Goal: Task Accomplishment & Management: Use online tool/utility

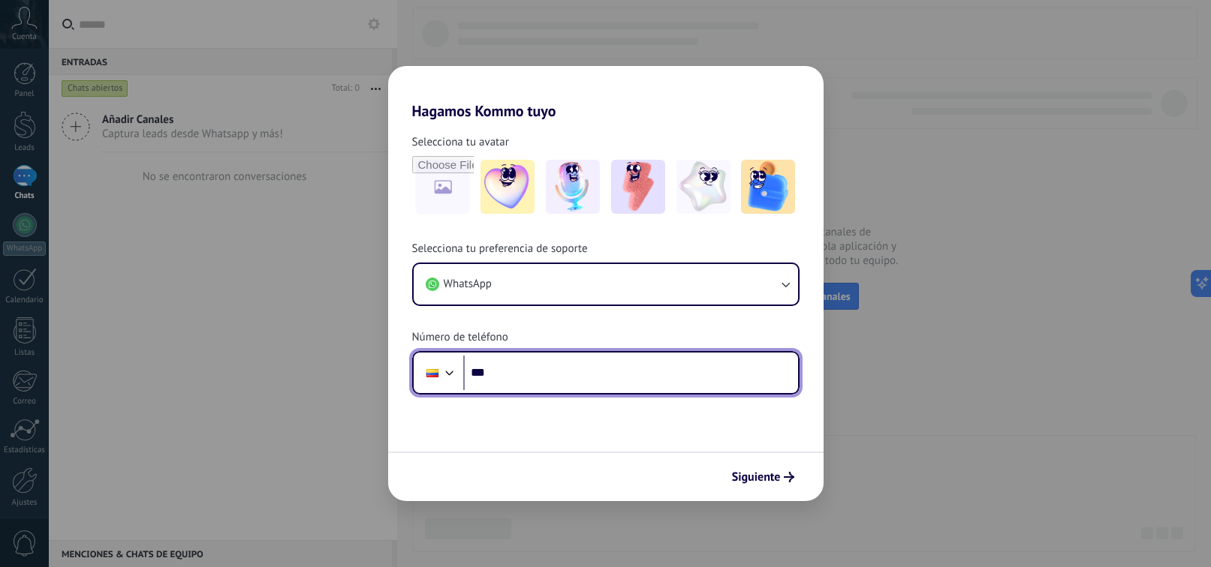
click at [554, 387] on input "***" at bounding box center [630, 373] width 335 height 35
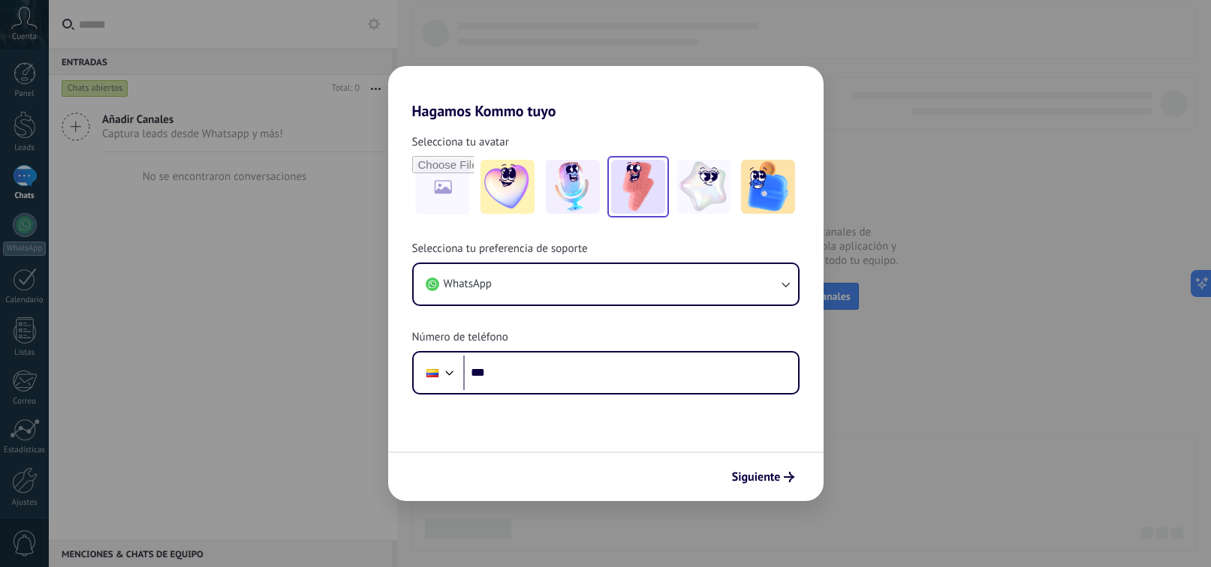
click at [625, 212] on img at bounding box center [638, 187] width 54 height 54
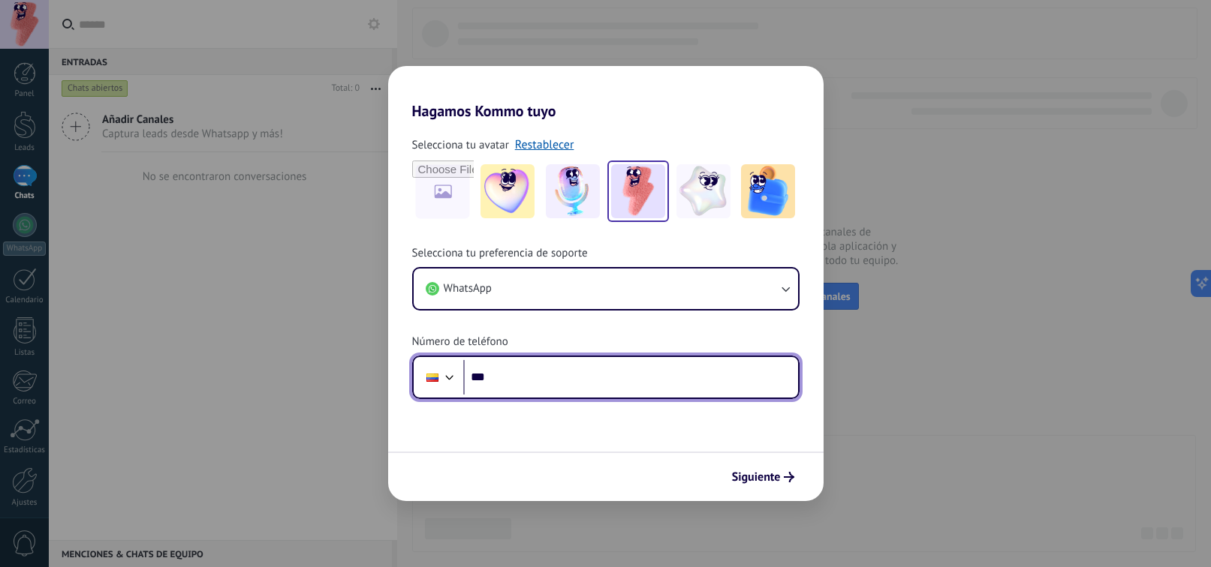
click at [525, 378] on input "***" at bounding box center [630, 377] width 335 height 35
type input "**********"
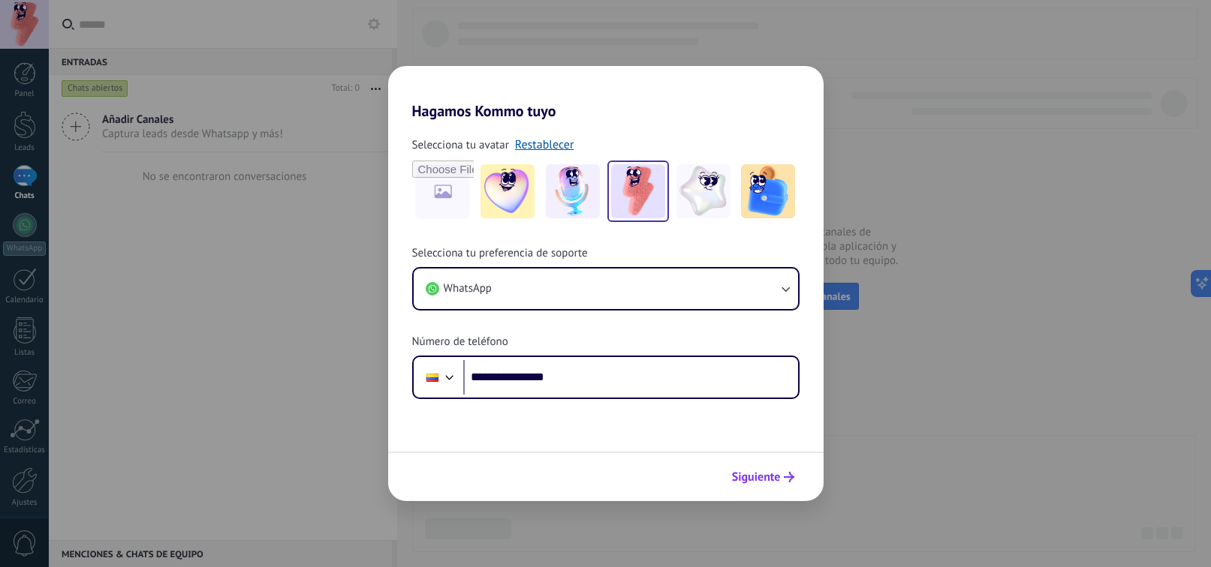
click at [748, 485] on button "Siguiente" at bounding box center [763, 478] width 76 height 26
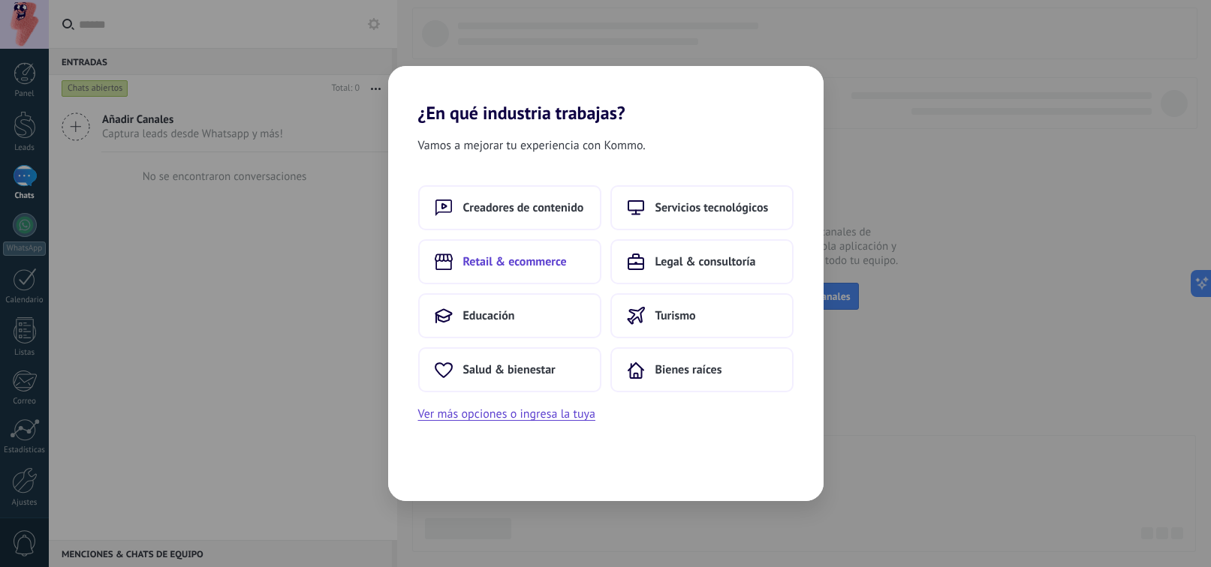
click at [558, 254] on span "Retail & ecommerce" at bounding box center [515, 261] width 104 height 15
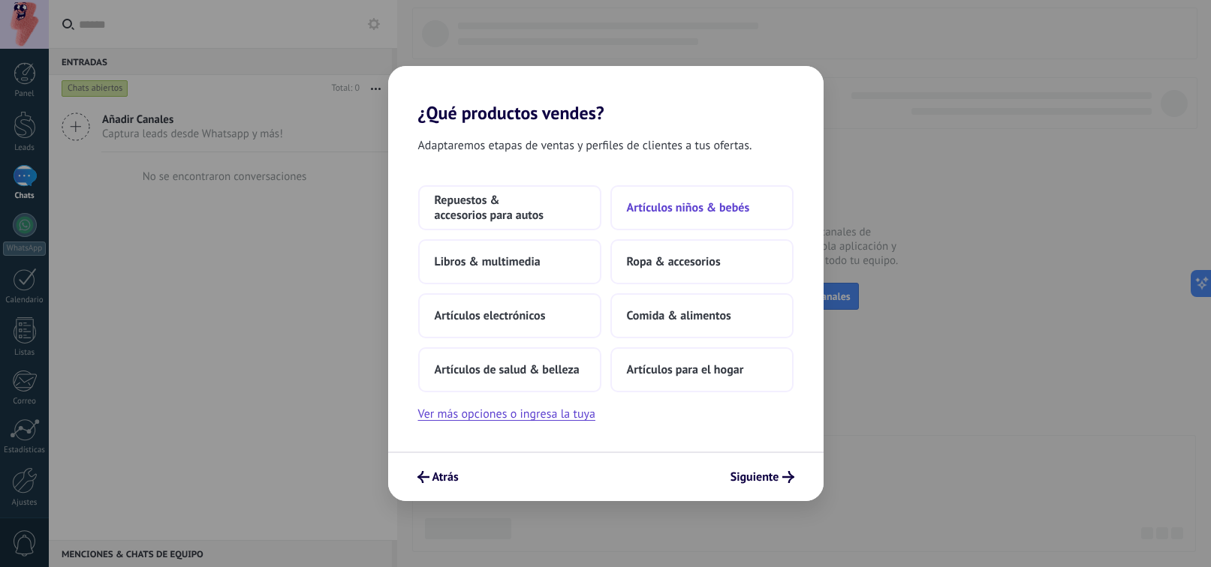
click at [628, 220] on button "Artículos niños & bebés" at bounding box center [701, 207] width 183 height 45
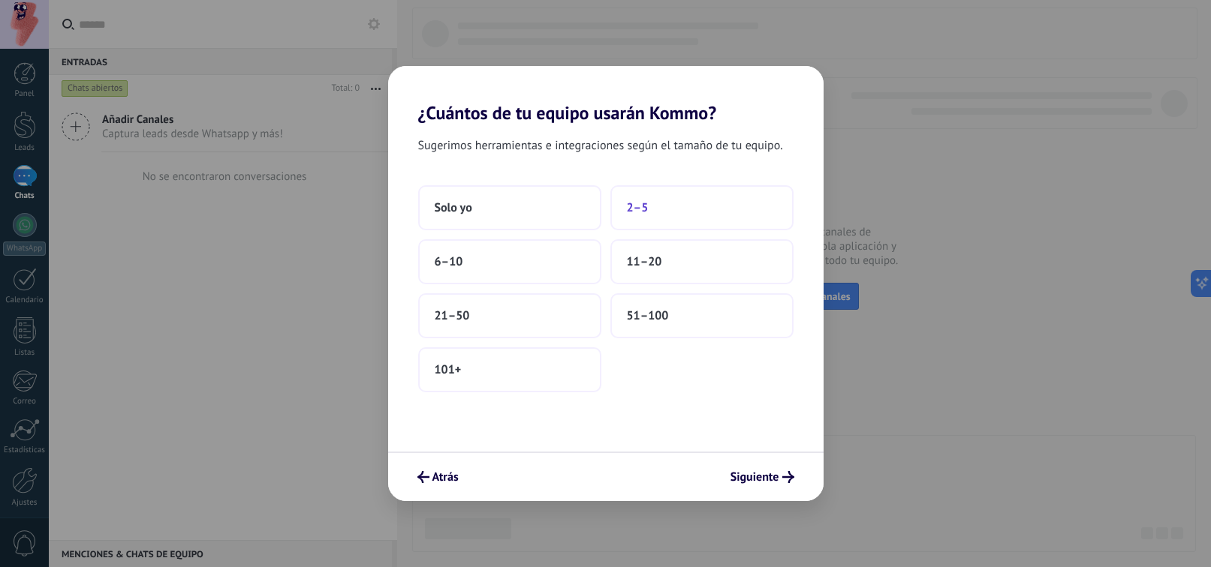
click at [659, 203] on button "2–5" at bounding box center [701, 207] width 183 height 45
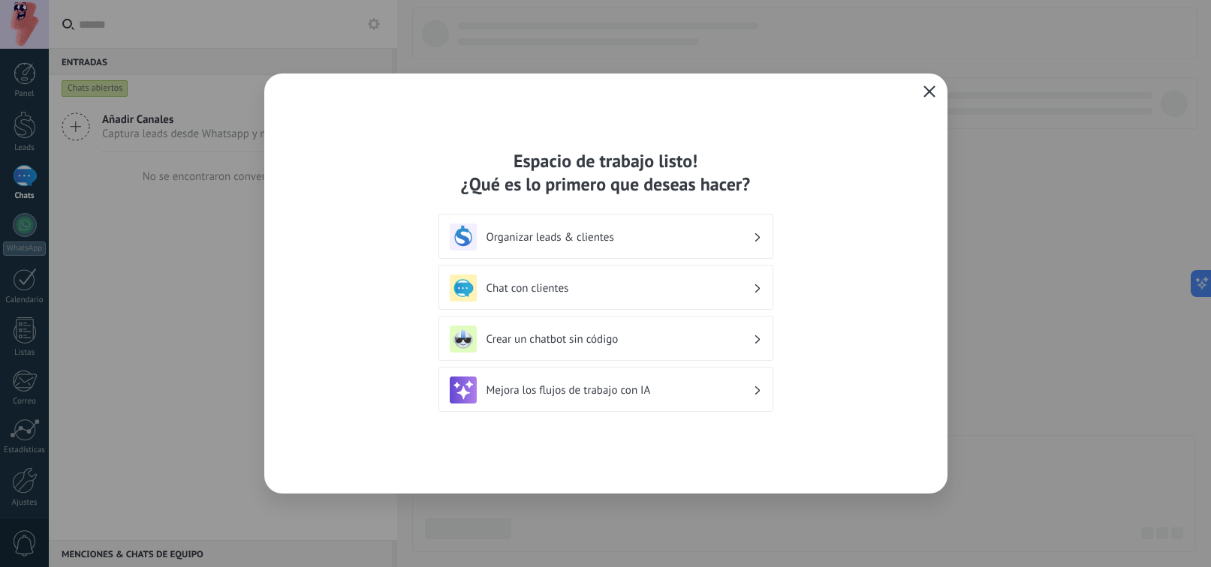
click at [620, 273] on div "Chat con clientes" at bounding box center [605, 287] width 335 height 45
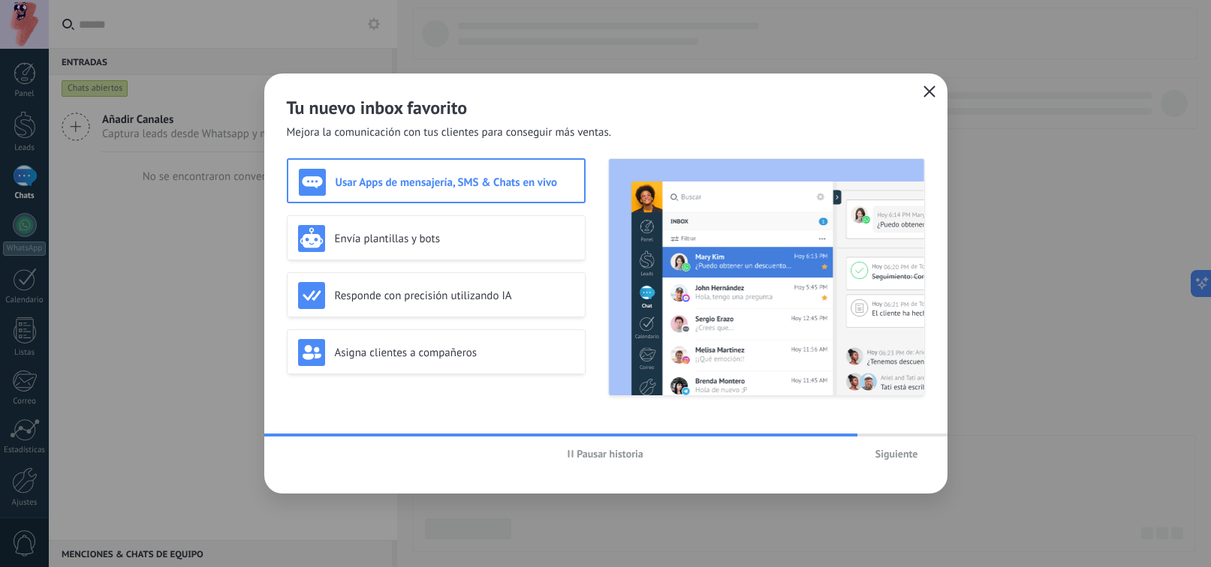
click at [443, 190] on div "Usar Apps de mensajería, SMS & Chats en vivo" at bounding box center [436, 182] width 275 height 27
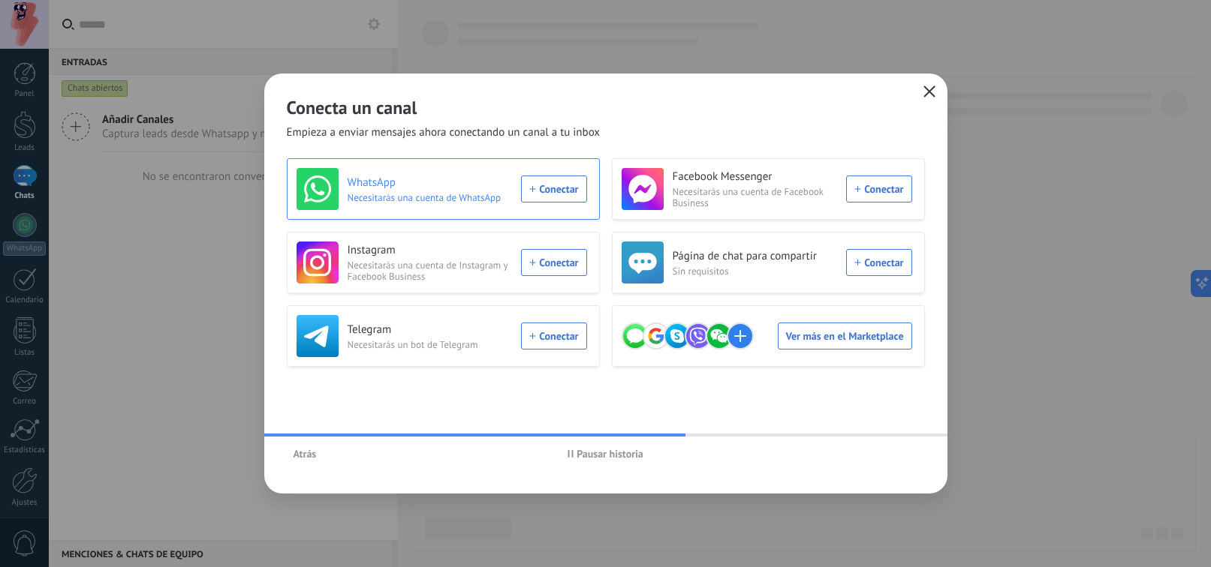
click at [549, 187] on div "WhatsApp Necesitarás una cuenta de WhatsApp Conectar" at bounding box center [441, 189] width 290 height 42
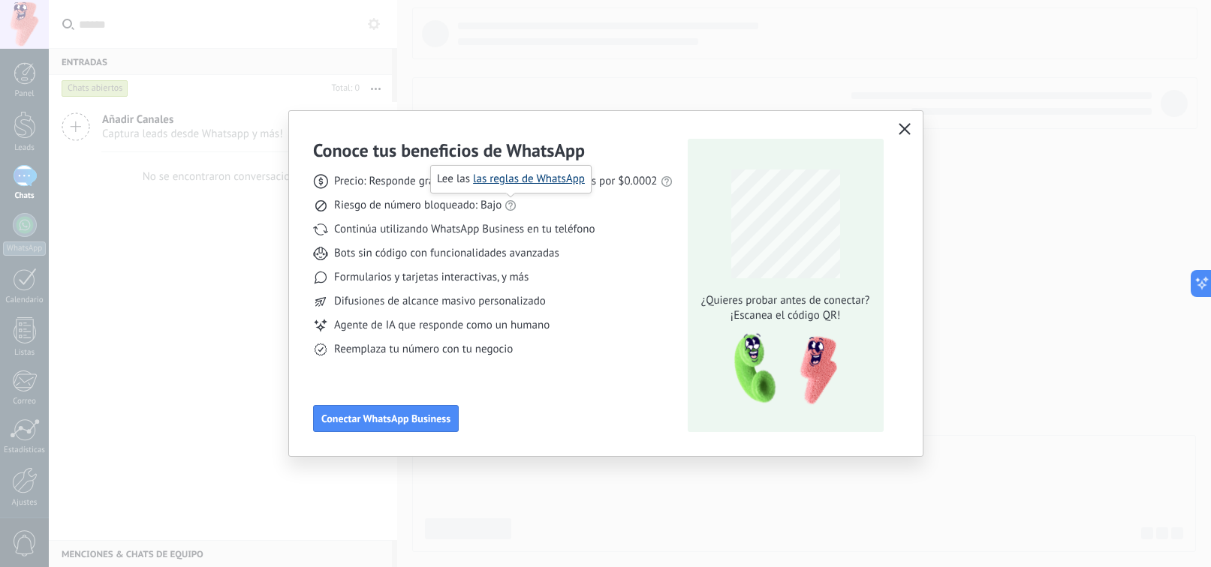
click at [519, 177] on link "las reglas de WhatsApp" at bounding box center [529, 179] width 112 height 14
click at [498, 206] on span "Riesgo de número bloqueado: Bajo" at bounding box center [417, 205] width 167 height 15
drag, startPoint x: 500, startPoint y: 206, endPoint x: 332, endPoint y: 203, distance: 167.4
click at [332, 203] on div "Riesgo de número bloqueado: Bajo" at bounding box center [493, 205] width 360 height 15
copy span "Riesgo de número bloqueado: Bajo"
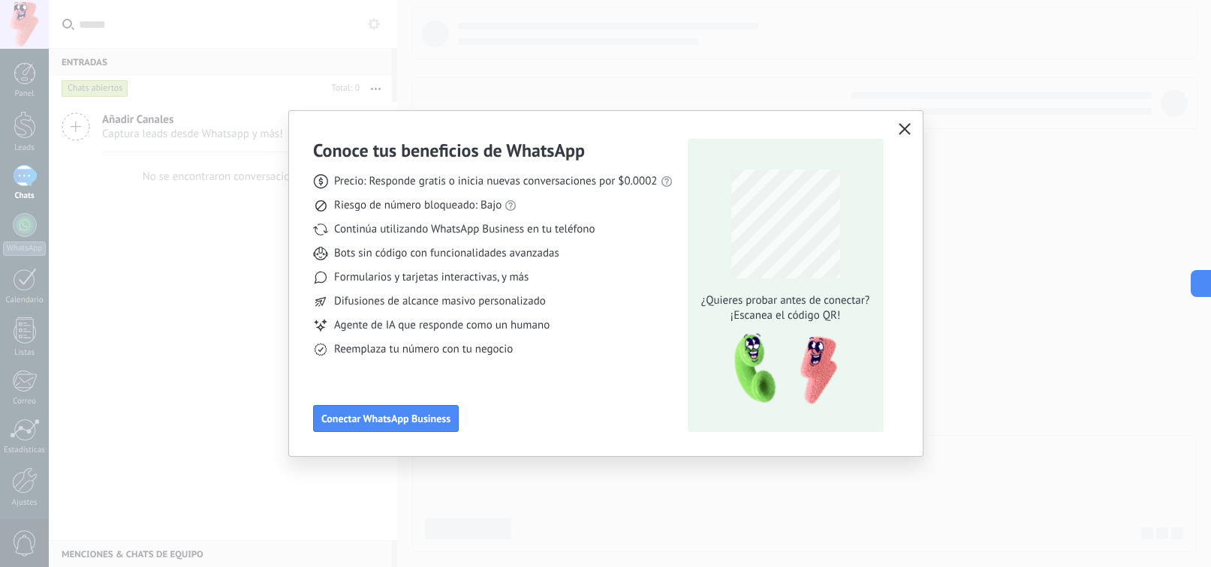
click at [589, 347] on div "Reemplaza tu número con tu negocio" at bounding box center [493, 349] width 360 height 15
click at [902, 134] on icon "button" at bounding box center [904, 129] width 12 height 12
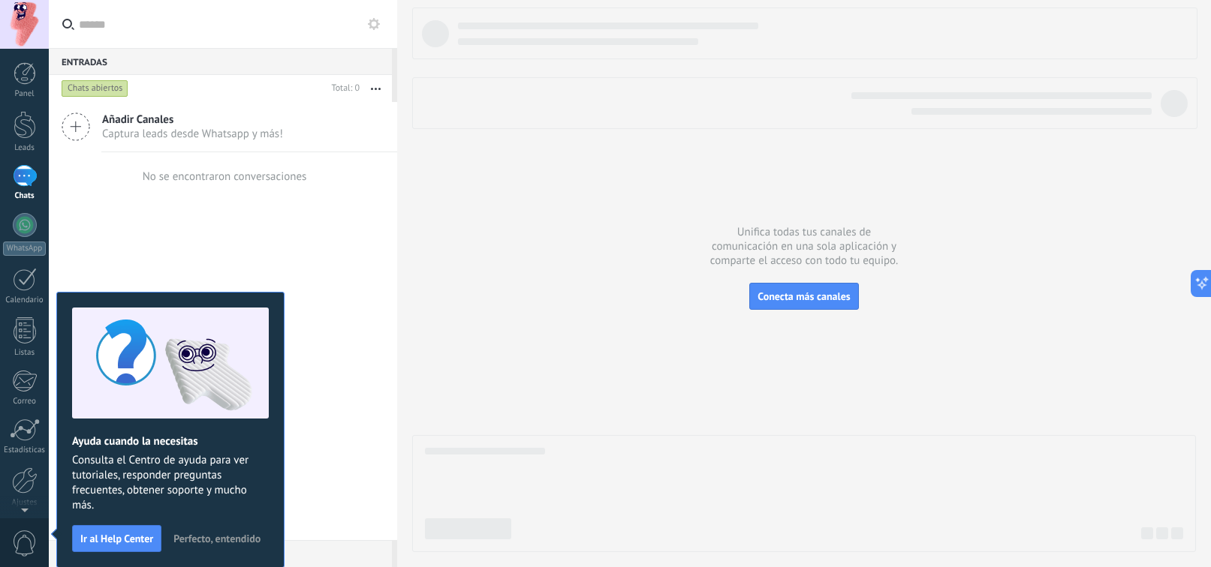
click at [206, 534] on span "Perfecto, entendido" at bounding box center [216, 539] width 87 height 11
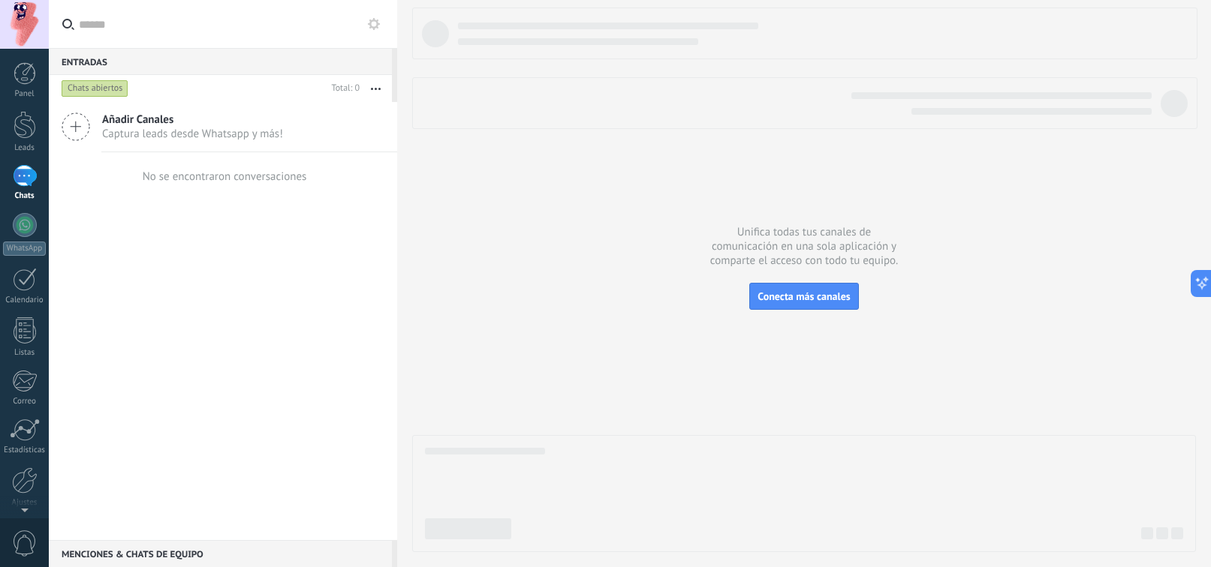
click at [92, 33] on input "text" at bounding box center [232, 24] width 306 height 48
click at [370, 29] on use at bounding box center [374, 24] width 12 height 12
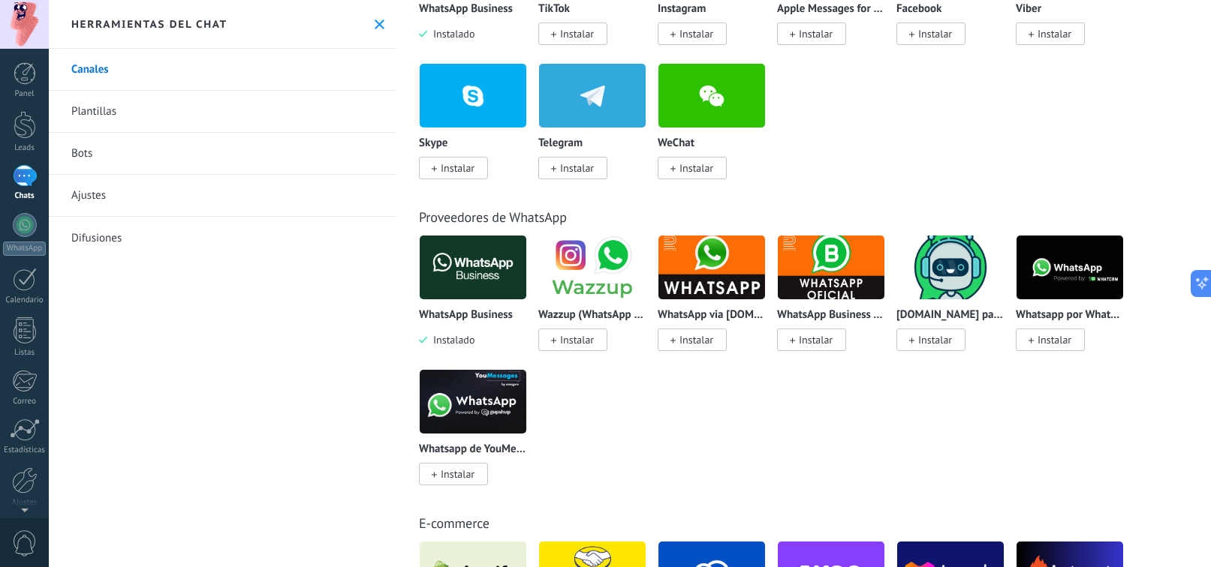
scroll to position [375, 0]
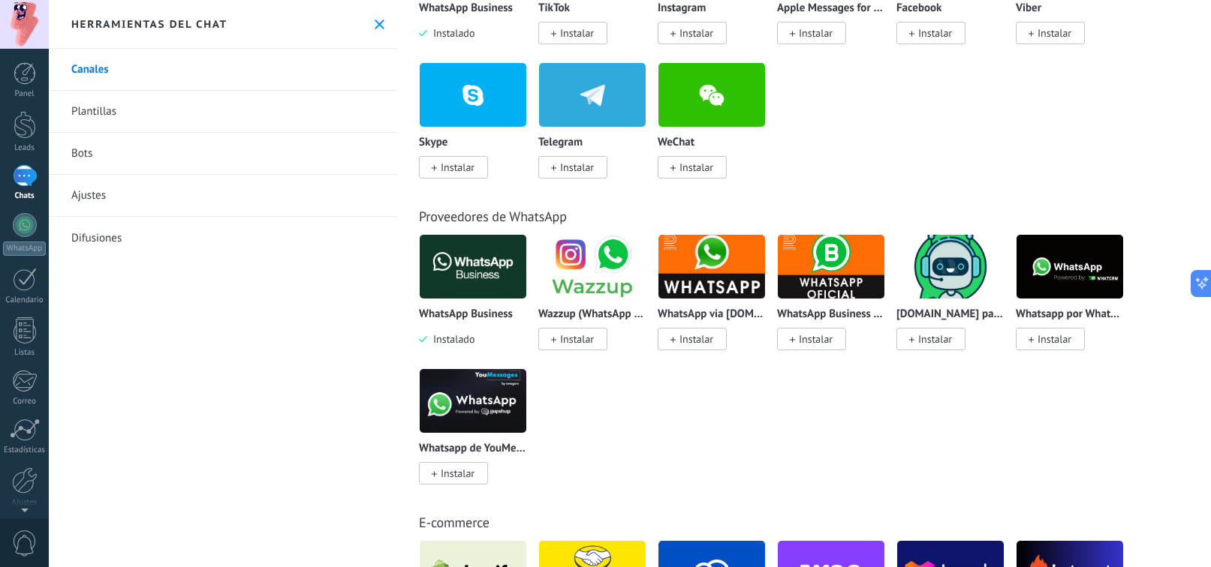
click at [489, 274] on img at bounding box center [473, 266] width 107 height 73
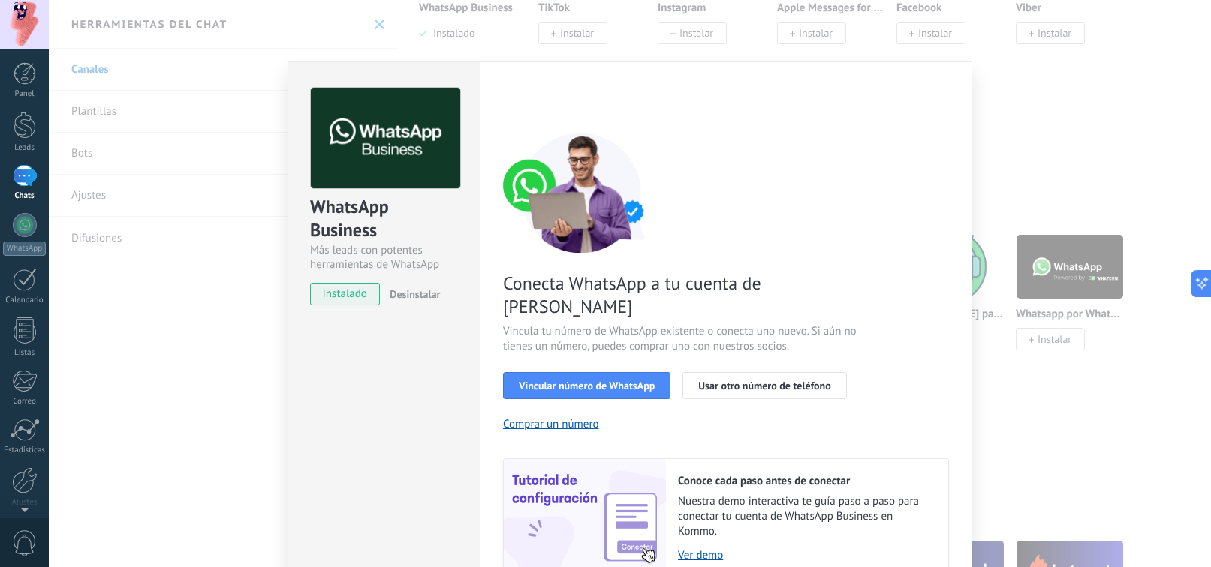
scroll to position [55, 0]
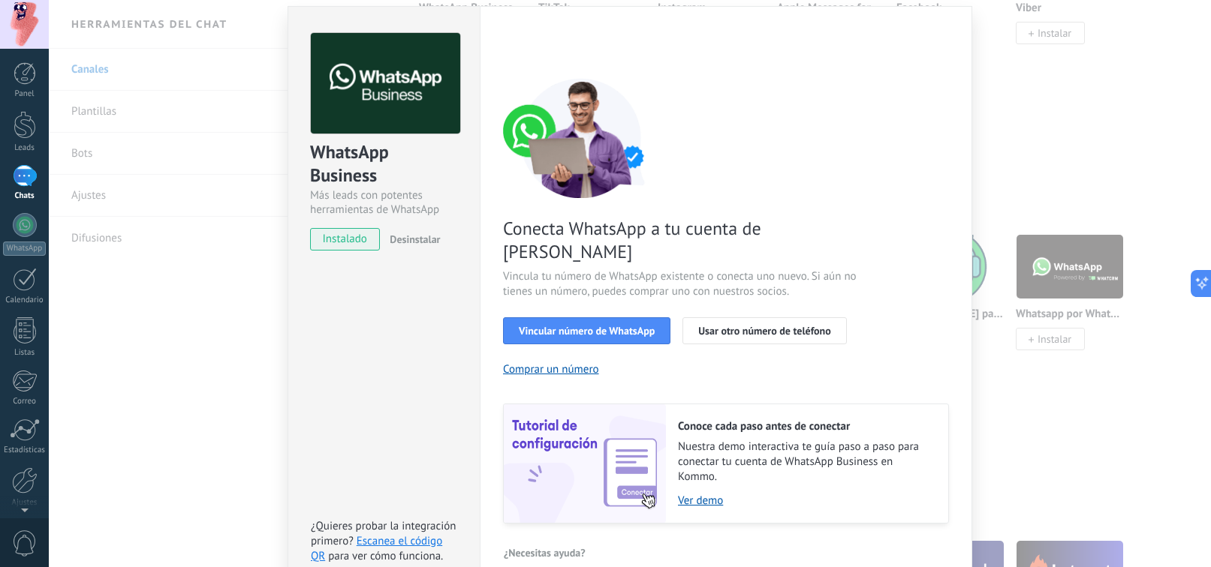
click at [1042, 60] on div "WhatsApp Business Más leads con potentes herramientas de WhatsApp instalado Des…" at bounding box center [630, 283] width 1162 height 567
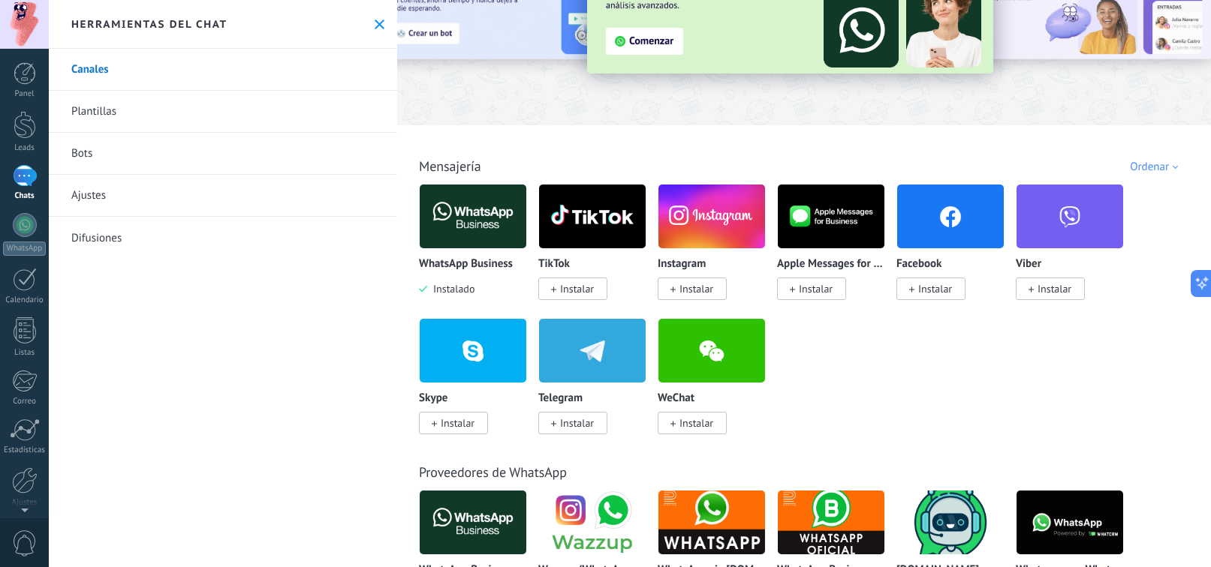
scroll to position [0, 0]
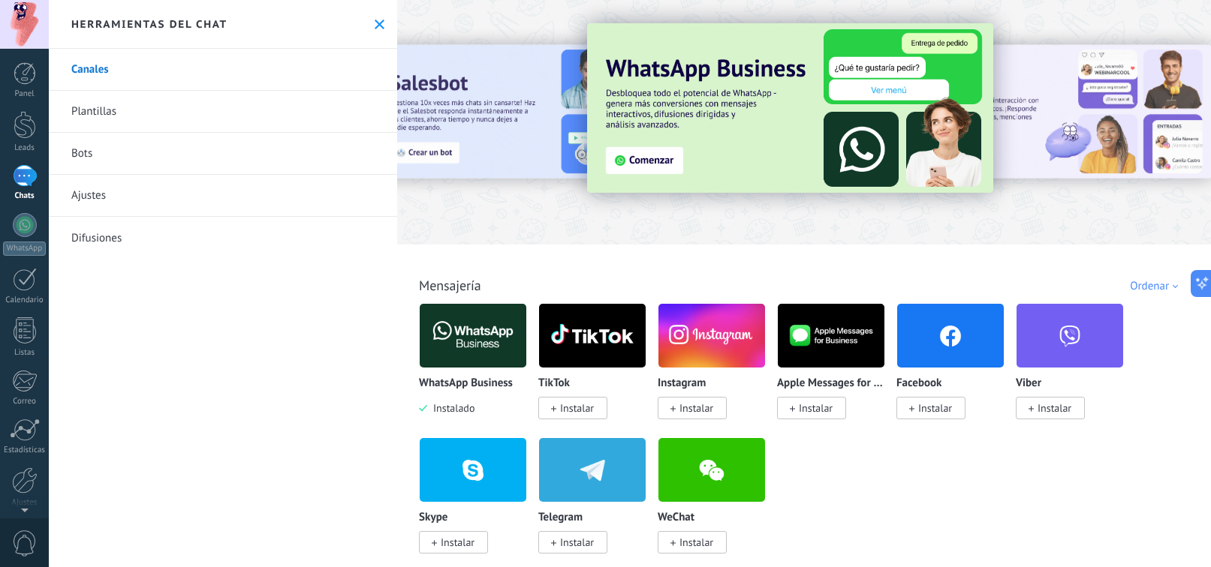
click at [375, 26] on icon at bounding box center [380, 25] width 10 height 10
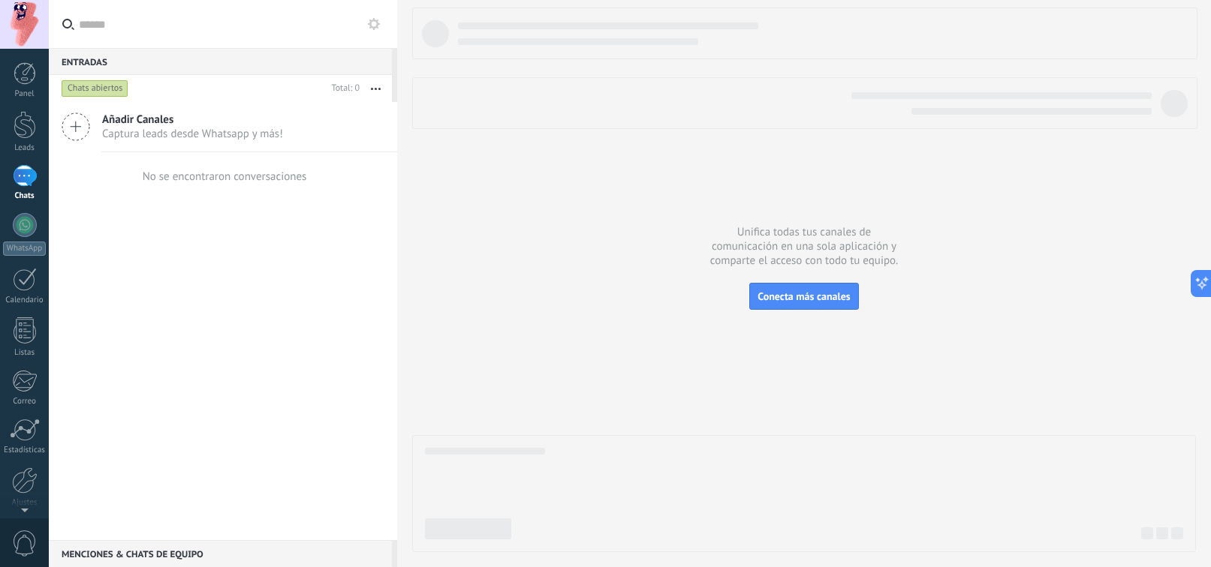
click at [153, 137] on span "Captura leads desde Whatsapp y más!" at bounding box center [192, 134] width 181 height 14
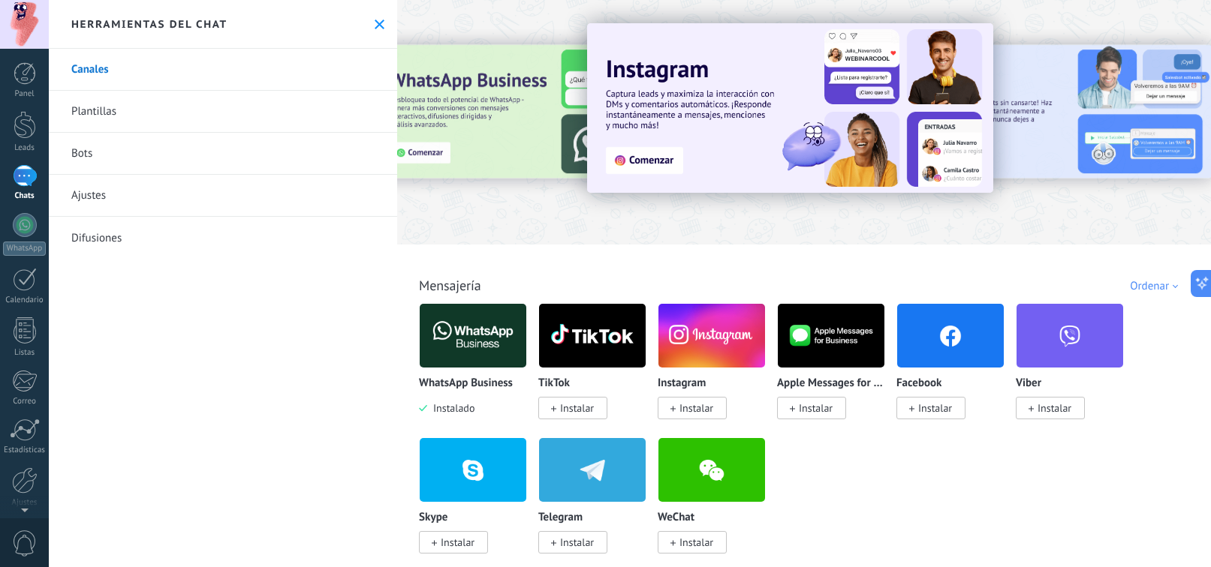
click at [692, 411] on span "Instalar" at bounding box center [696, 409] width 34 height 14
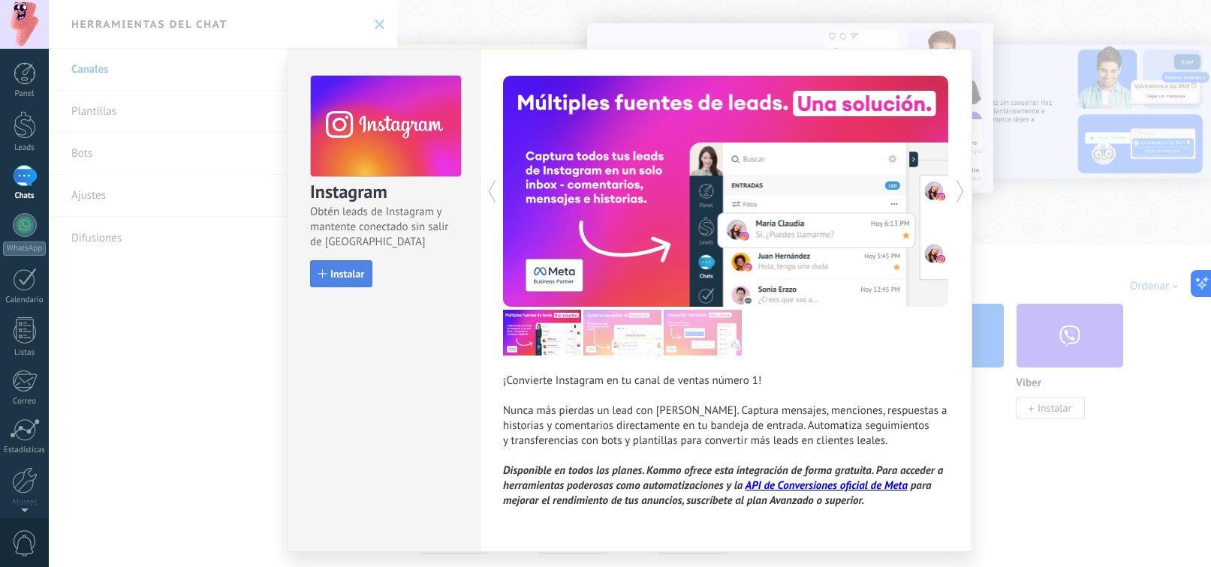
click at [349, 281] on button "Instalar" at bounding box center [341, 273] width 62 height 27
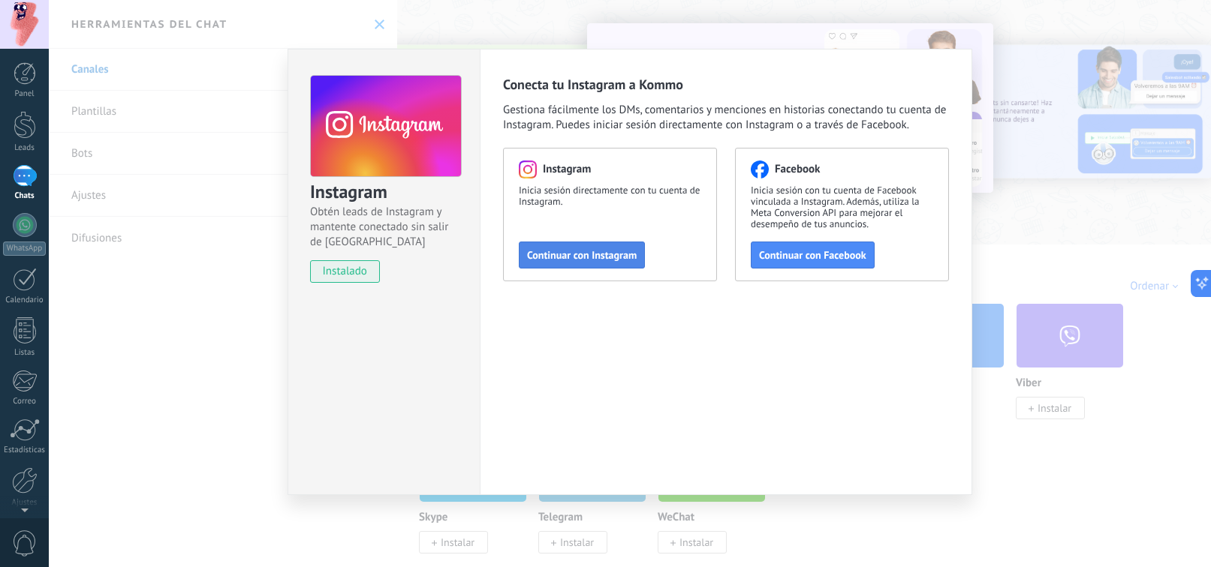
click at [536, 262] on button "Continuar con Instagram" at bounding box center [582, 255] width 126 height 27
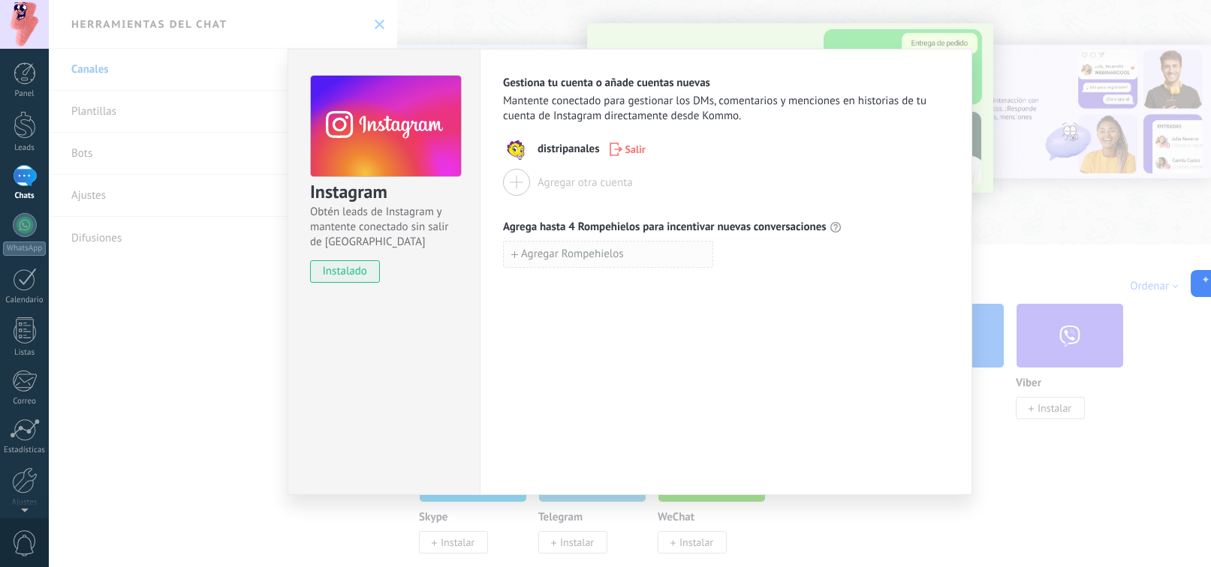
click at [647, 249] on button "Agregar Rompehielos" at bounding box center [608, 254] width 210 height 27
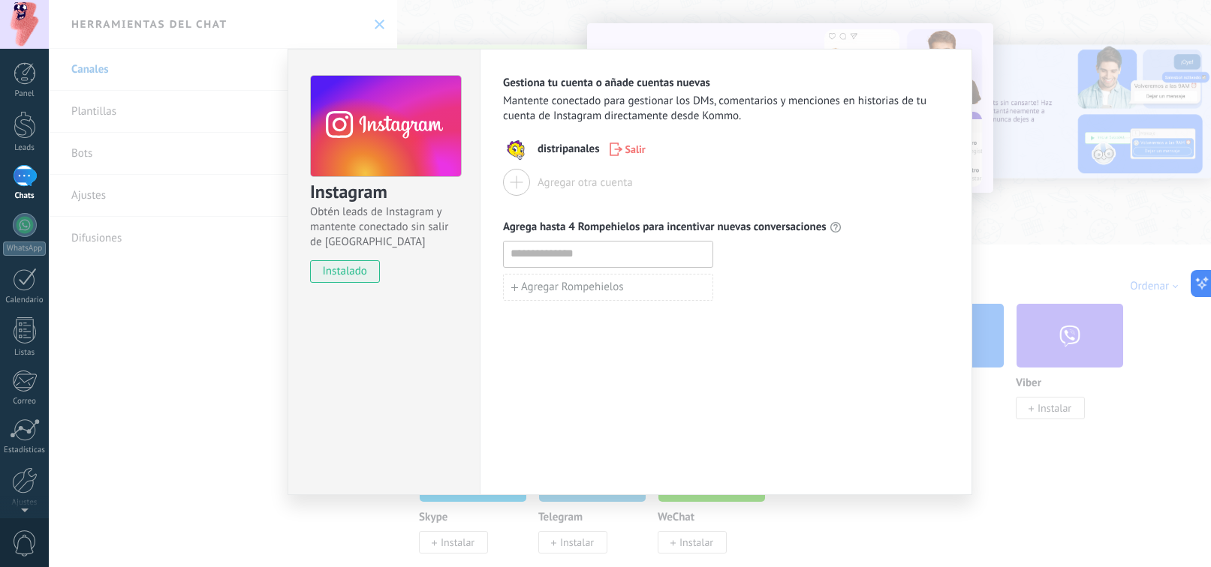
click at [169, 299] on div "Instagram Obtén leads de Instagram y mantente conectado sin salir de Kommo inst…" at bounding box center [630, 283] width 1162 height 567
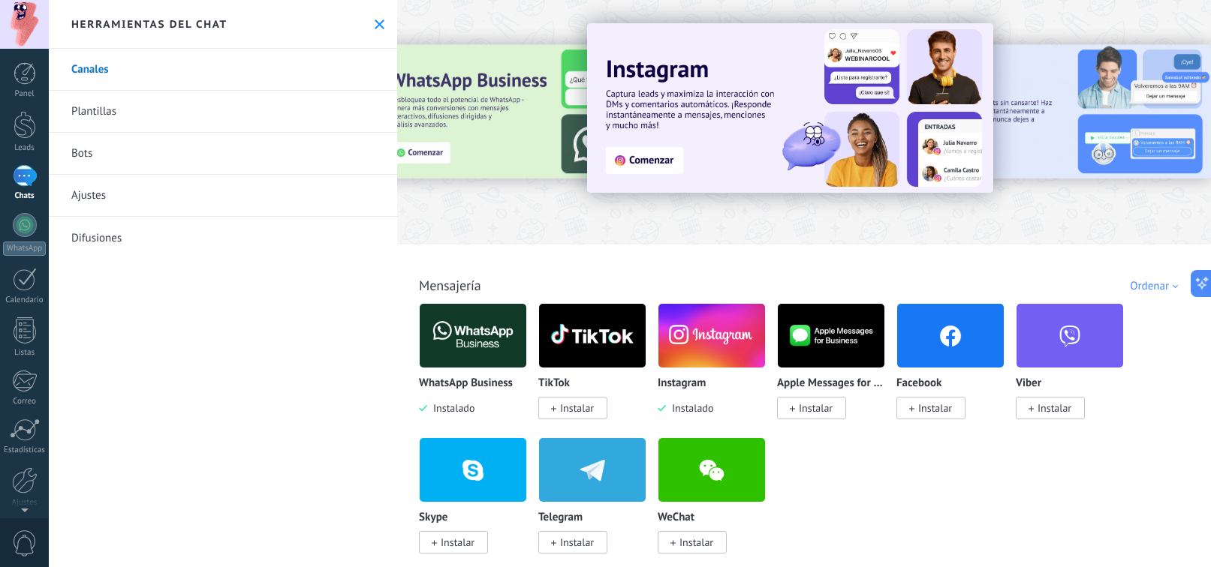
click at [942, 417] on span "Instalar" at bounding box center [930, 408] width 69 height 23
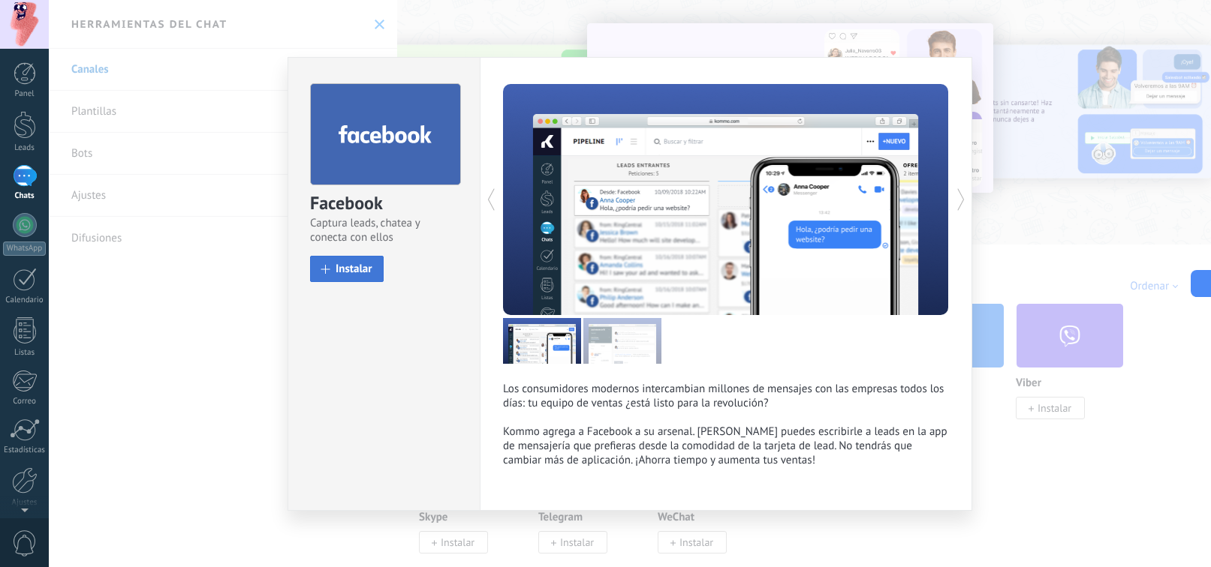
click at [356, 276] on button "Instalar" at bounding box center [347, 269] width 74 height 26
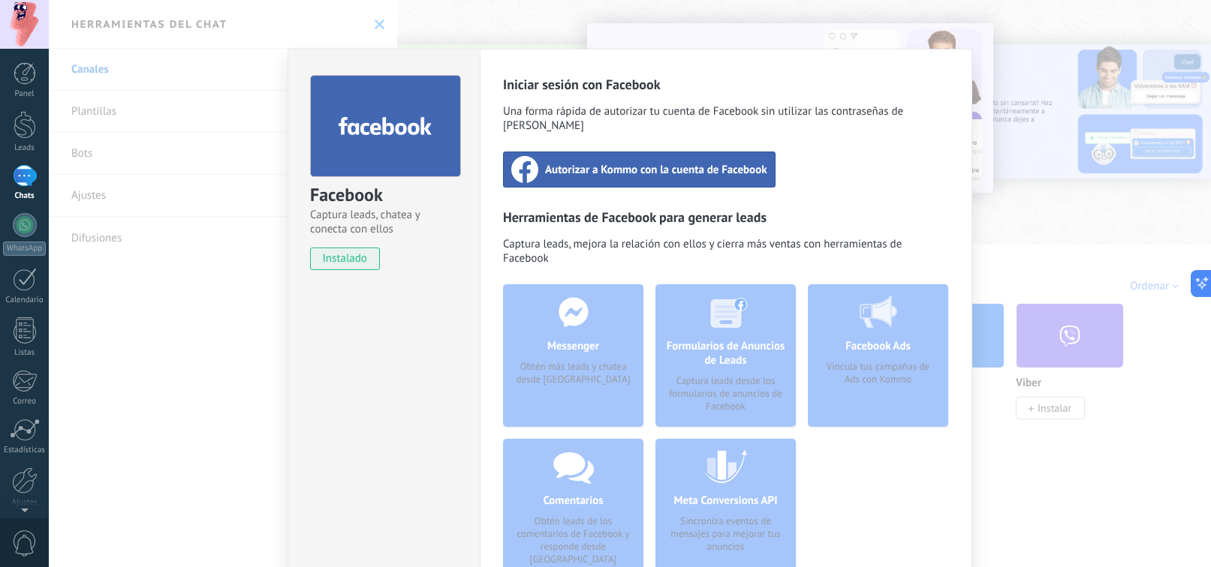
click at [697, 164] on div "Autorizar a Kommo con la cuenta de Facebook" at bounding box center [639, 170] width 272 height 36
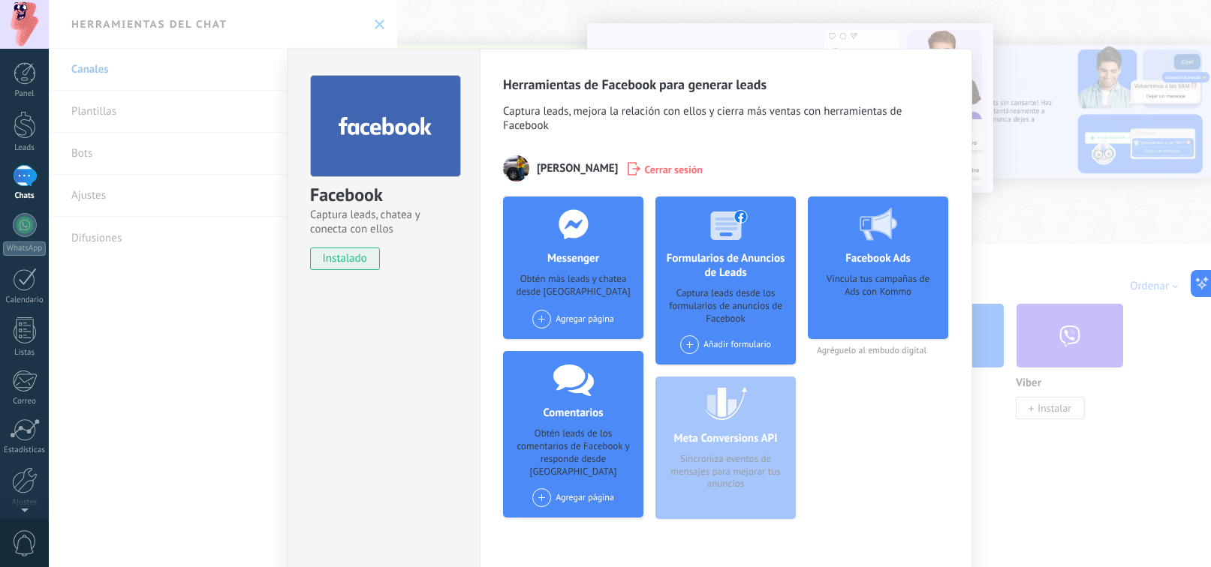
click at [432, 23] on div "Facebook Captura leads, chatea y conecta con ellos instalado Desinstalar Herram…" at bounding box center [630, 283] width 1162 height 567
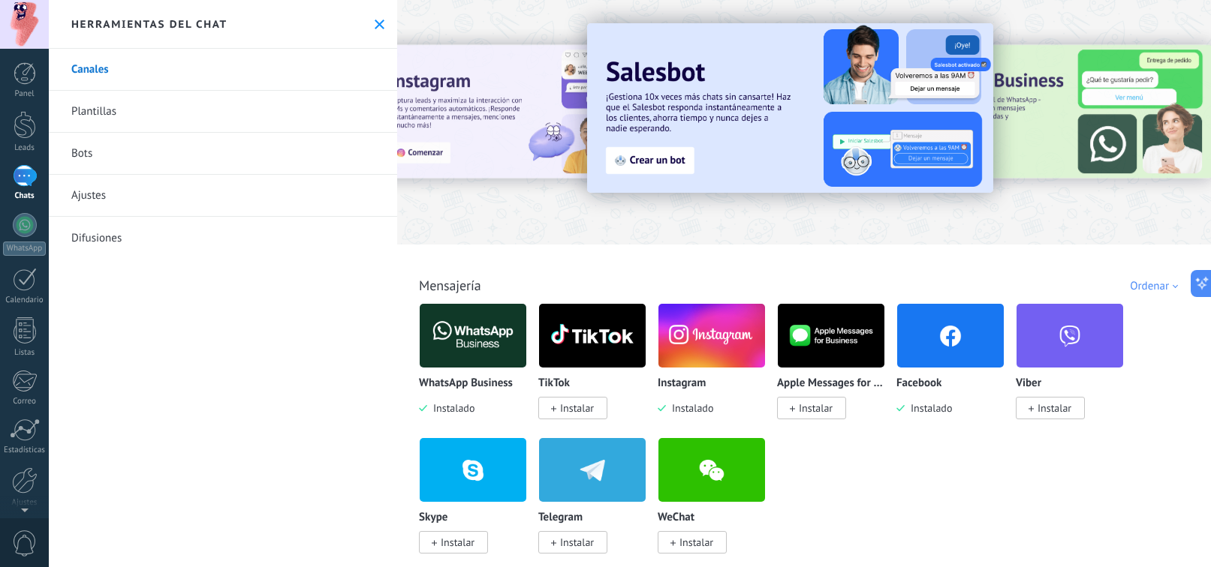
click at [375, 29] on icon at bounding box center [380, 25] width 10 height 10
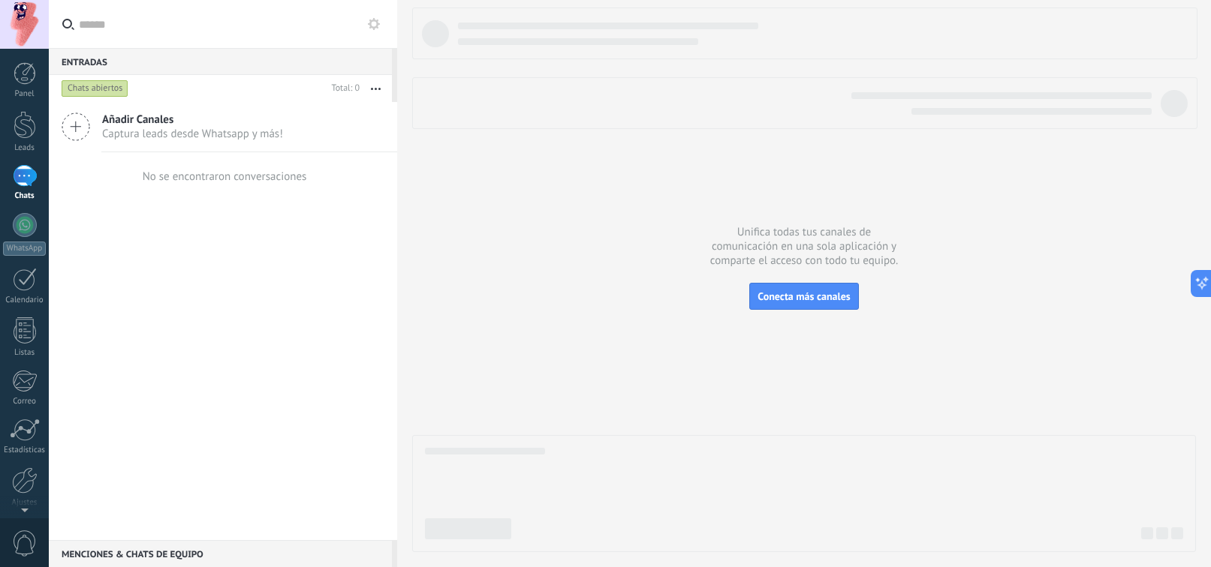
click at [164, 125] on span "Añadir Canales" at bounding box center [192, 120] width 181 height 14
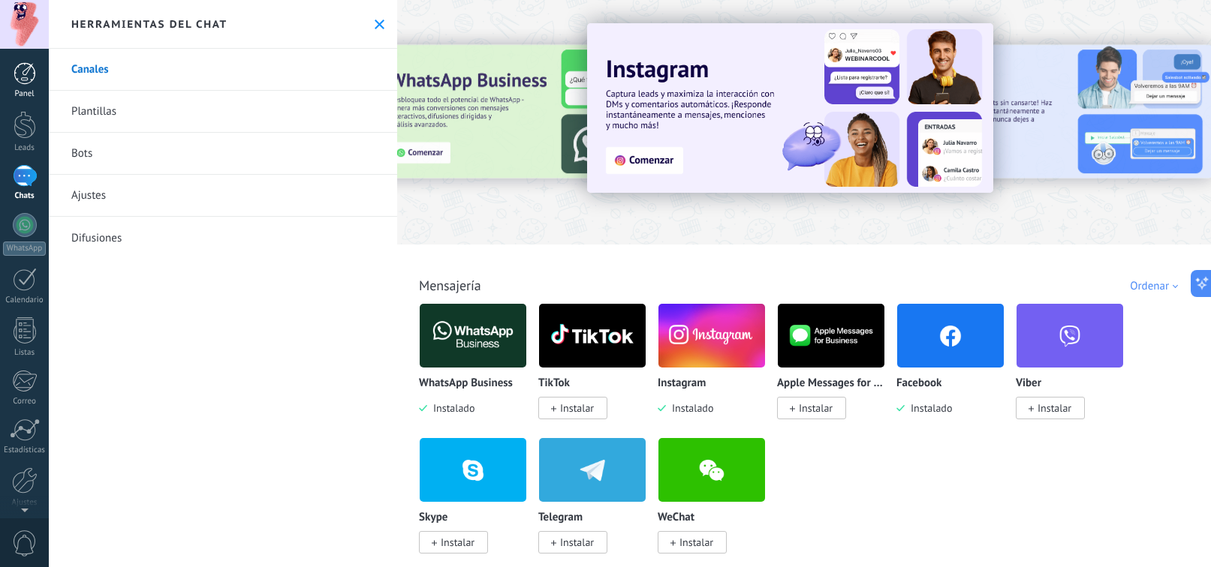
click at [41, 69] on link "Panel" at bounding box center [24, 80] width 49 height 37
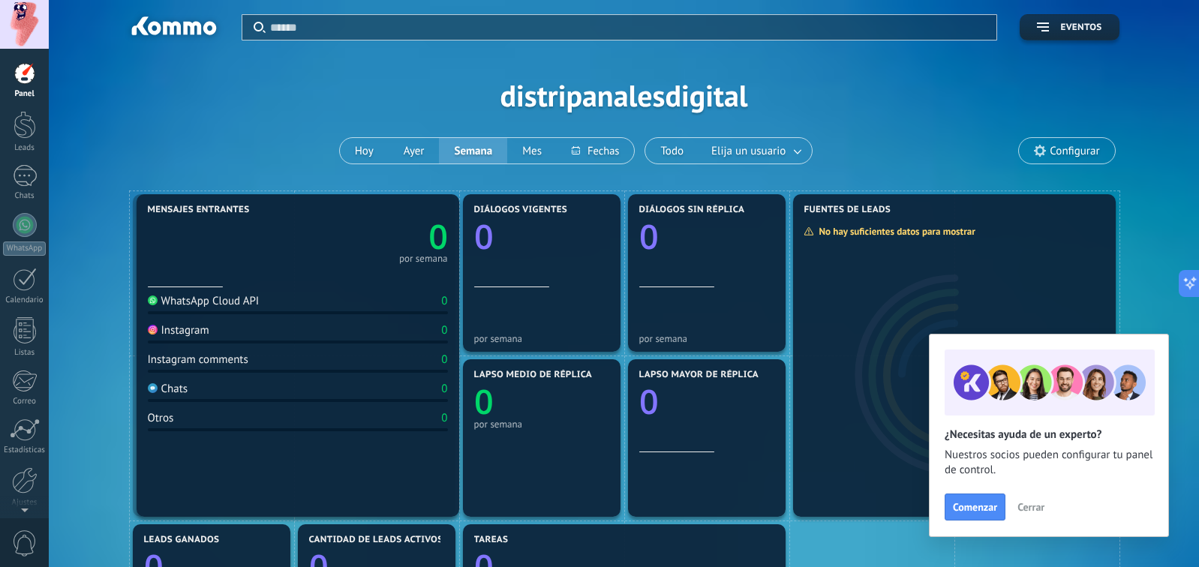
drag, startPoint x: 205, startPoint y: 295, endPoint x: 209, endPoint y: 283, distance: 12.6
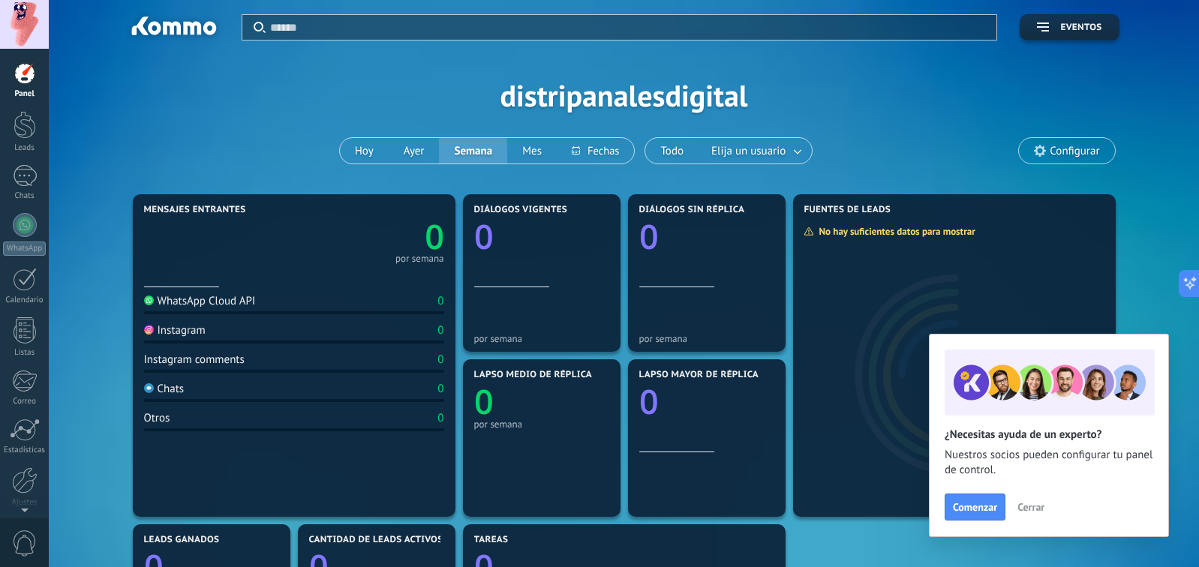
click at [1033, 514] on button "Cerrar" at bounding box center [1031, 507] width 41 height 23
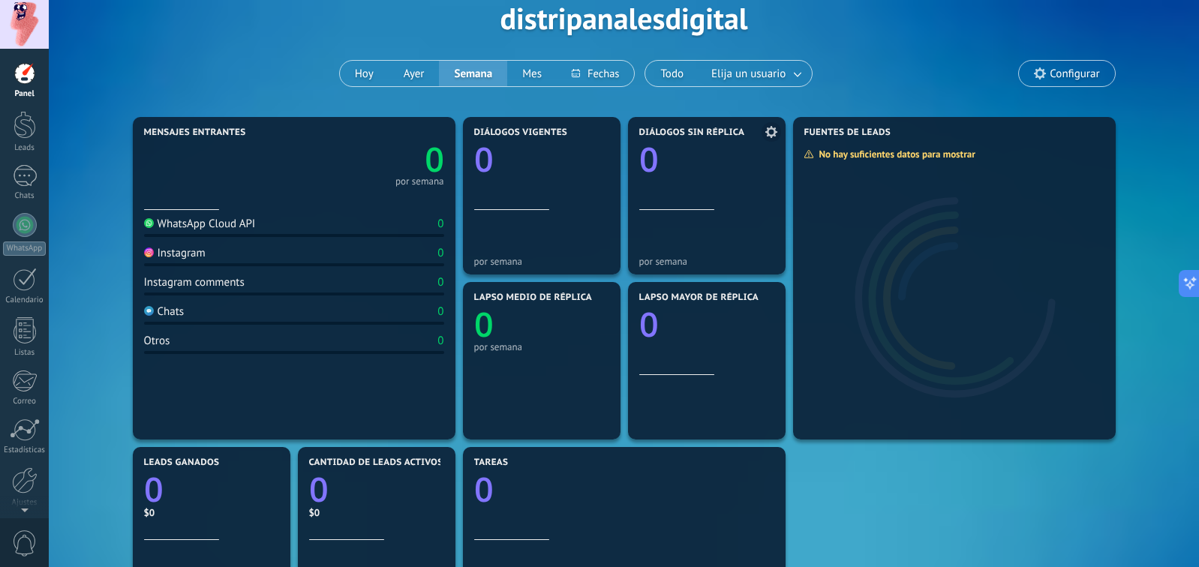
scroll to position [150, 0]
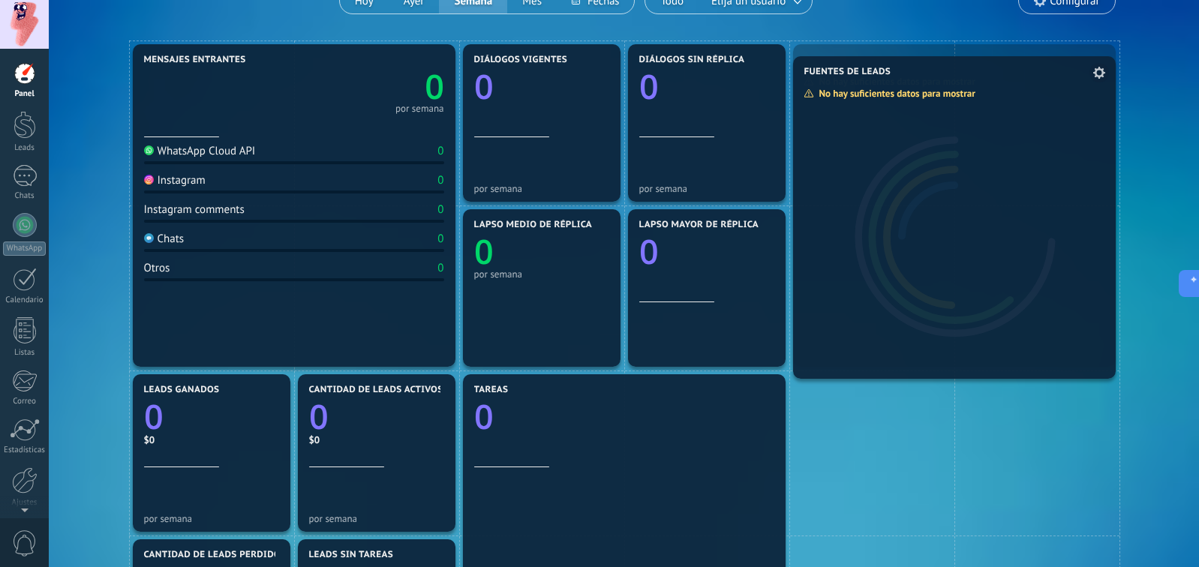
drag, startPoint x: 910, startPoint y: 99, endPoint x: 922, endPoint y: 101, distance: 12.2
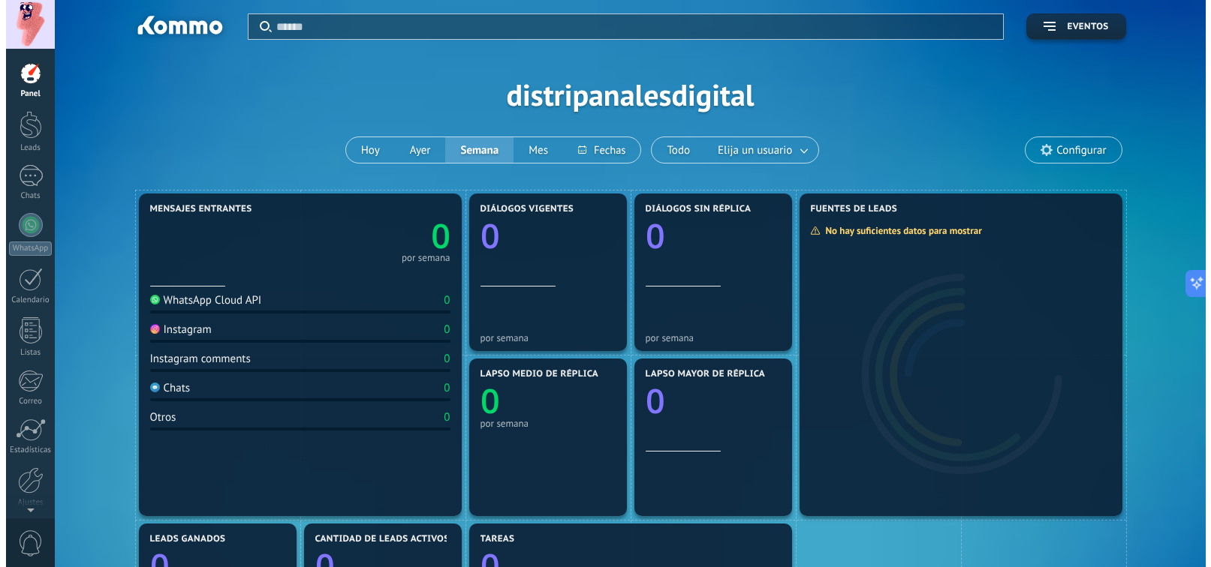
scroll to position [0, 0]
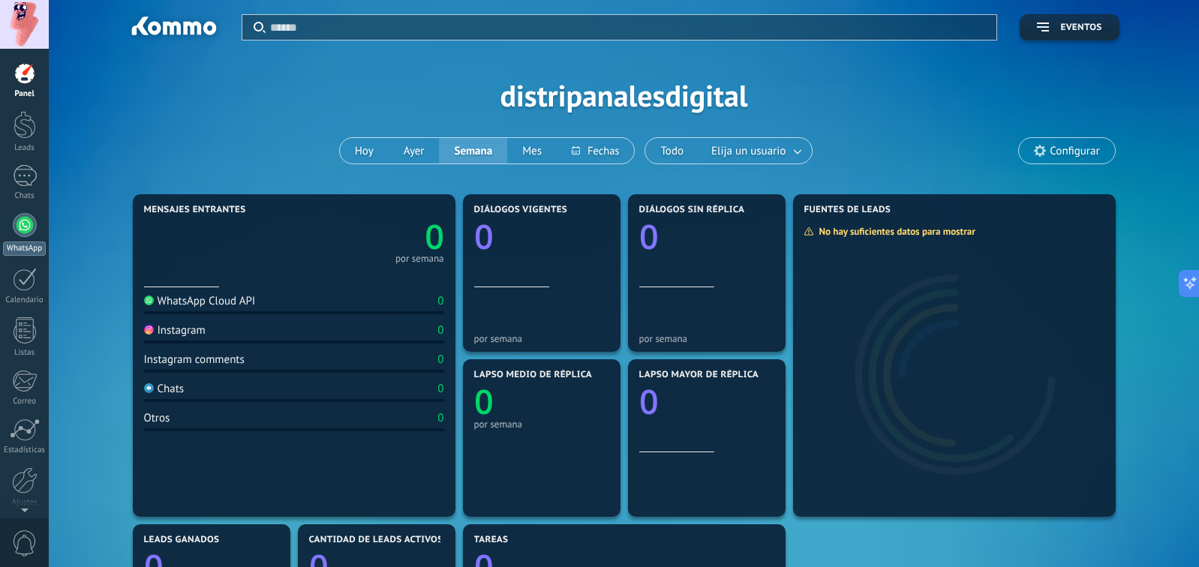
click at [30, 224] on div at bounding box center [25, 225] width 24 height 24
